Goal: Transaction & Acquisition: Purchase product/service

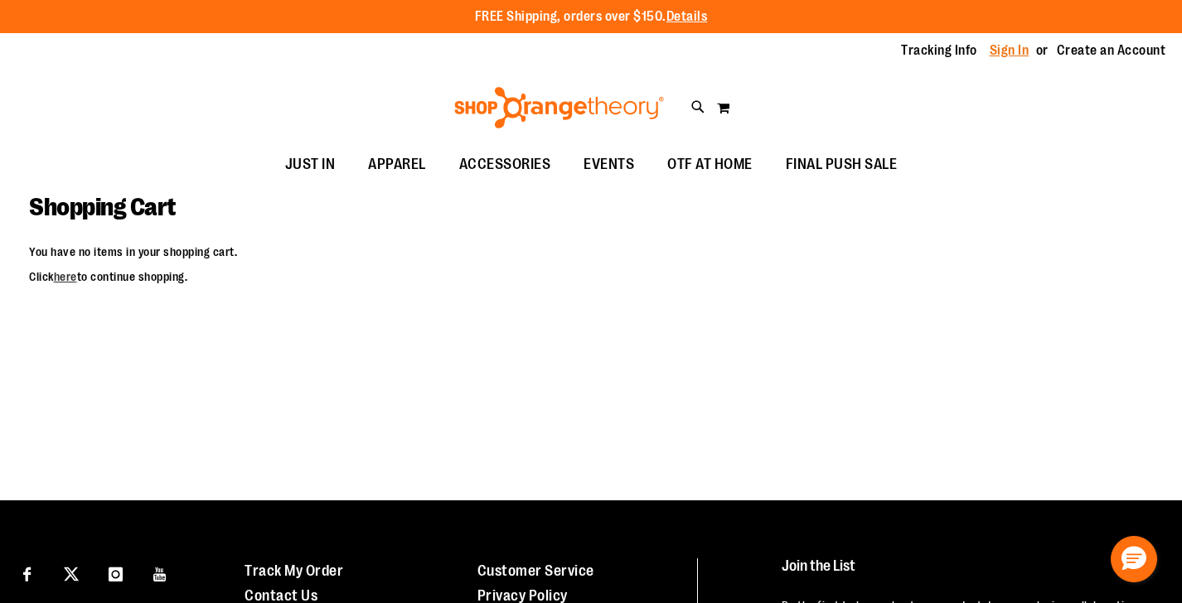
click at [1004, 52] on link "Sign In" at bounding box center [1009, 50] width 40 height 18
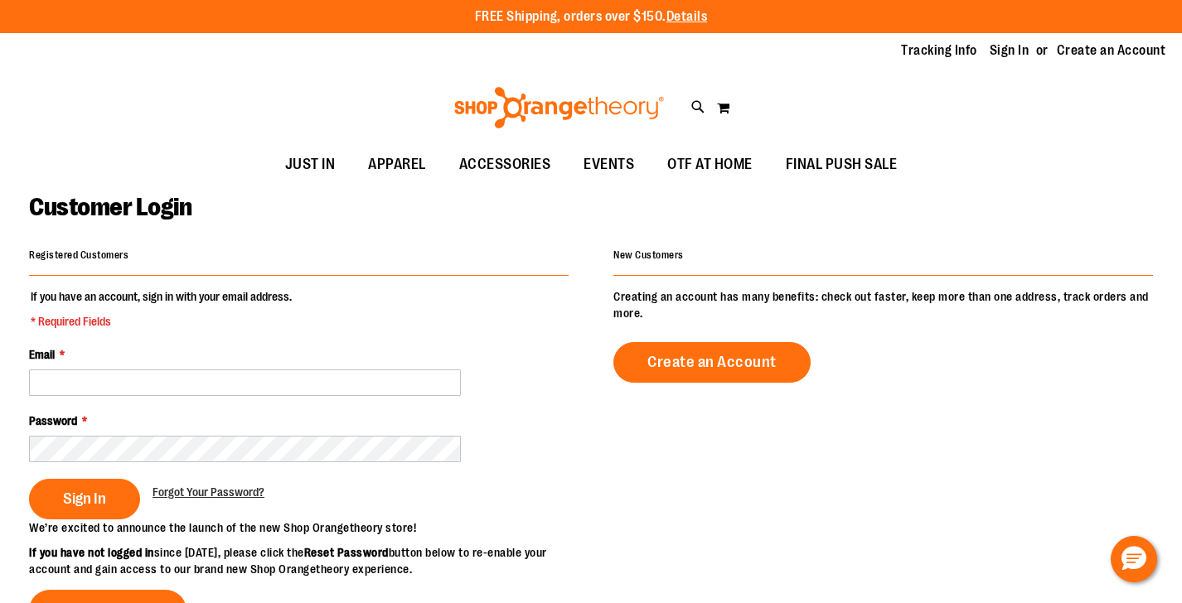
click at [185, 385] on input "Email *" at bounding box center [245, 383] width 432 height 27
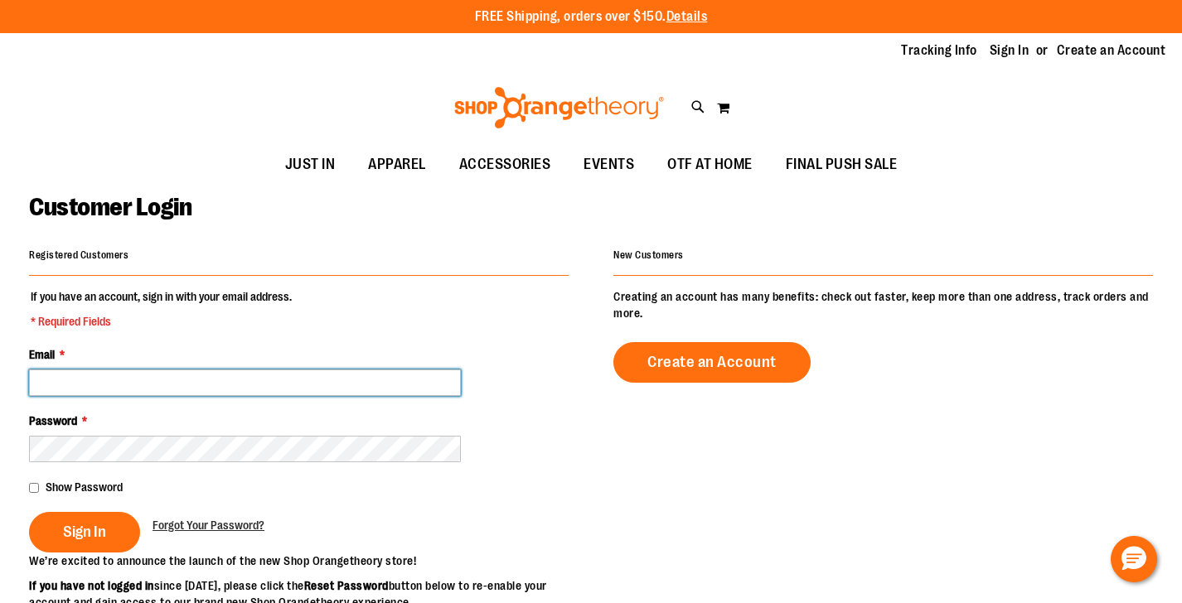
type input "**********"
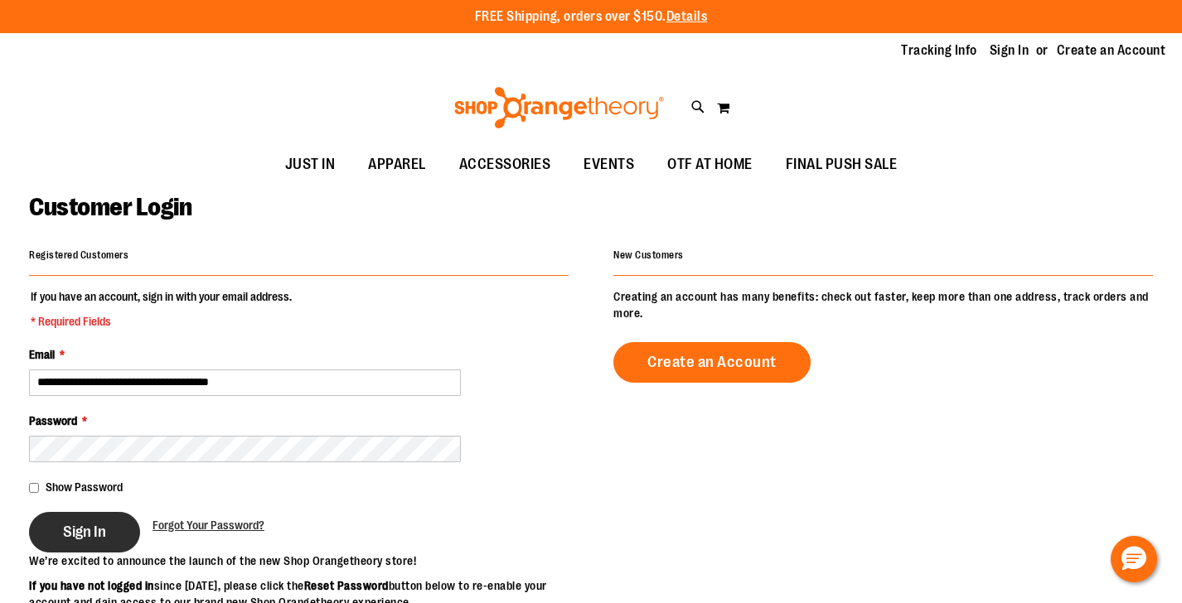
click at [80, 527] on span "Sign In" at bounding box center [84, 532] width 43 height 18
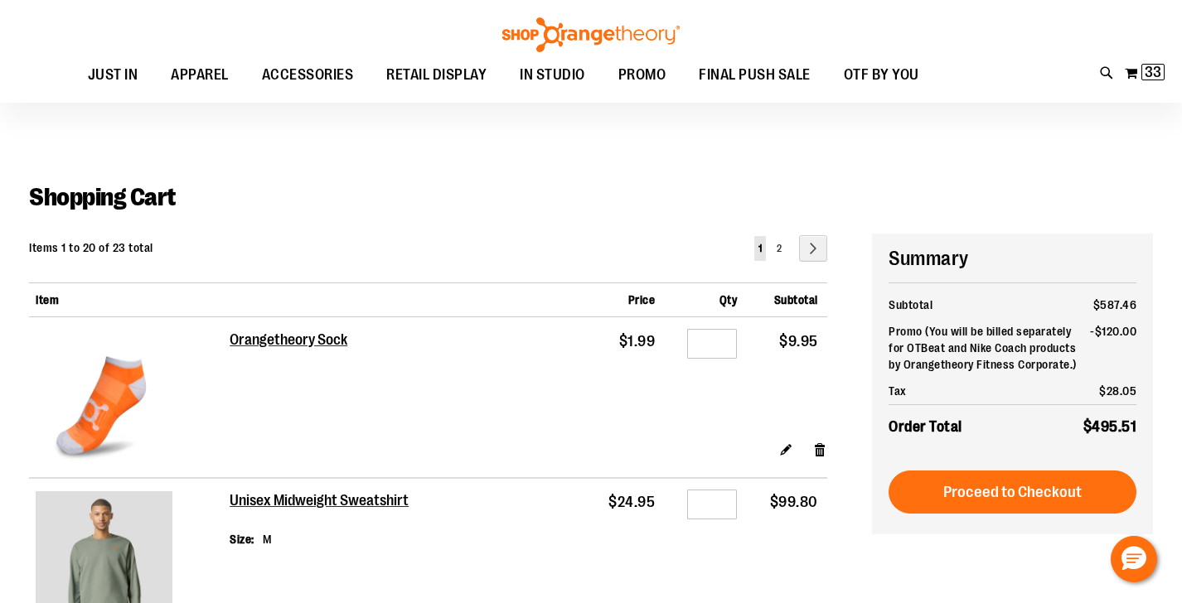
scroll to position [108, 0]
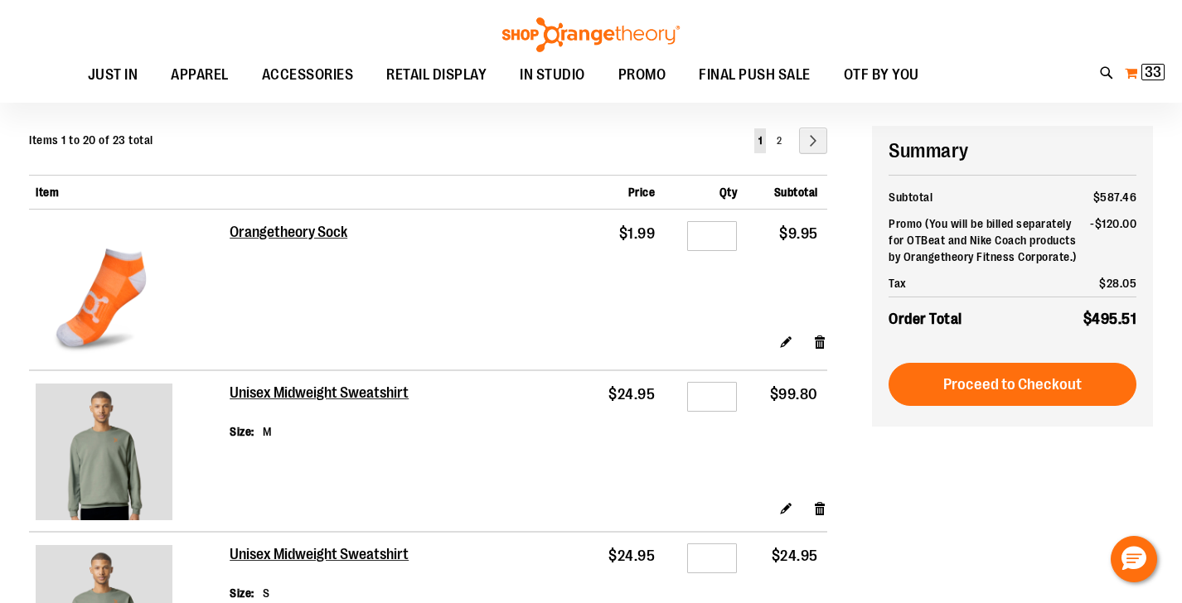
click at [1150, 70] on span "33" at bounding box center [1152, 72] width 17 height 17
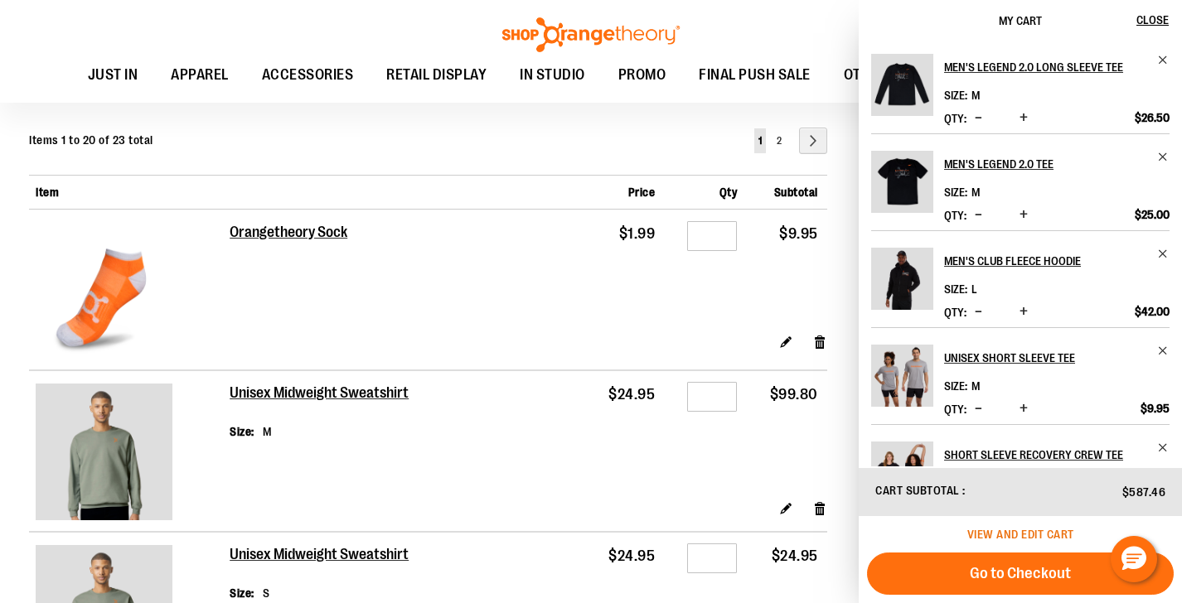
click at [984, 535] on span "View and edit cart" at bounding box center [1020, 534] width 107 height 13
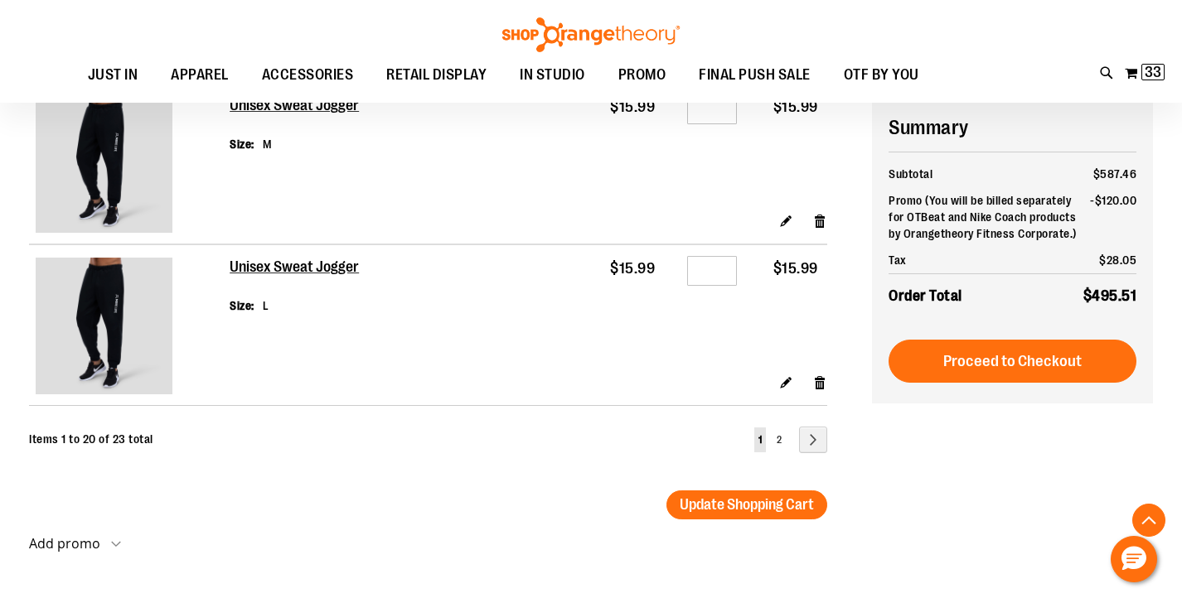
scroll to position [2969, 0]
